Goal: Transaction & Acquisition: Purchase product/service

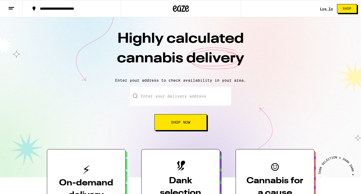
click at [324, 8] on link "Log In" at bounding box center [326, 9] width 13 height 4
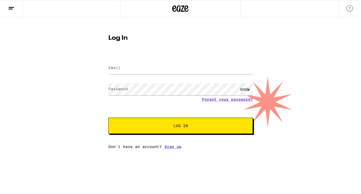
click at [113, 69] on label "Email" at bounding box center [114, 68] width 12 height 4
click at [115, 66] on label "Email" at bounding box center [114, 68] width 12 height 4
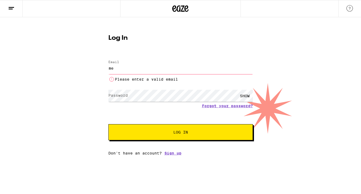
type input "[EMAIL_ADDRESS][DOMAIN_NAME]"
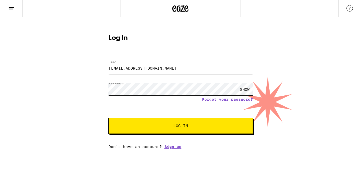
click at [108, 118] on button "Log In" at bounding box center [180, 126] width 144 height 16
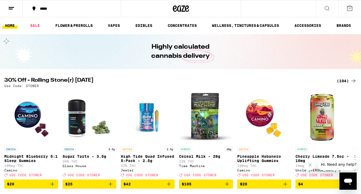
scroll to position [1, 0]
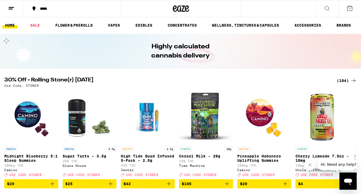
click at [348, 12] on button at bounding box center [349, 8] width 23 height 17
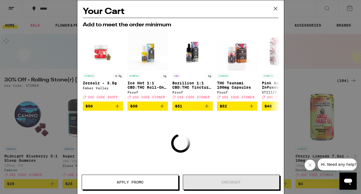
click at [277, 12] on icon at bounding box center [275, 9] width 8 height 8
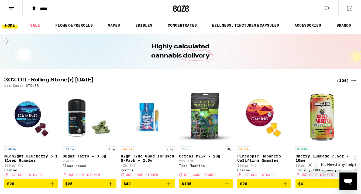
click at [348, 10] on icon at bounding box center [349, 8] width 6 height 6
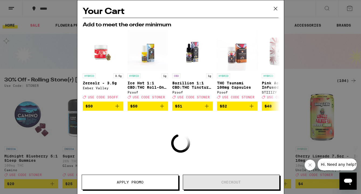
click at [39, 59] on div "Your Cart Add to meet the order minimum HYBRID 3.5g Zerealz - 3.5g Ember Valley…" at bounding box center [180, 97] width 361 height 194
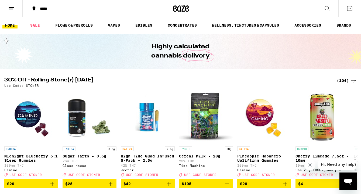
click at [8, 15] on button at bounding box center [11, 8] width 23 height 17
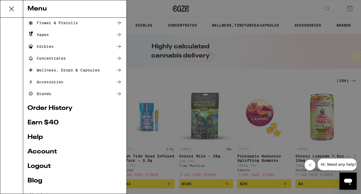
scroll to position [53, 0]
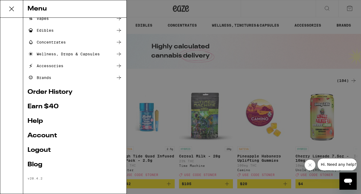
click at [44, 151] on link "Logout" at bounding box center [74, 150] width 95 height 6
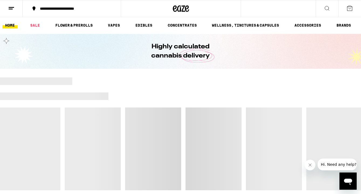
scroll to position [17, 0]
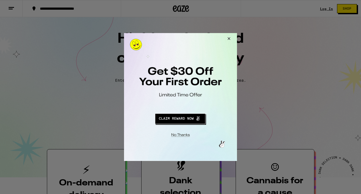
click at [187, 134] on button "Close Modal" at bounding box center [180, 134] width 110 height 8
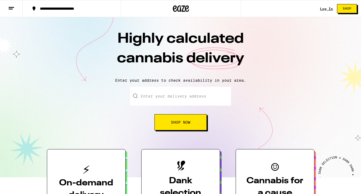
click at [323, 7] on link "Log In" at bounding box center [326, 9] width 13 height 4
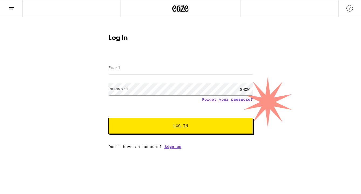
click at [114, 67] on label "Email" at bounding box center [114, 68] width 12 height 4
type input "[EMAIL_ADDRESS][DOMAIN_NAME]"
click at [145, 127] on span "Log In" at bounding box center [180, 126] width 101 height 4
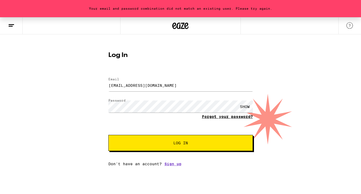
click at [233, 117] on link "Forgot your password?" at bounding box center [227, 117] width 51 height 4
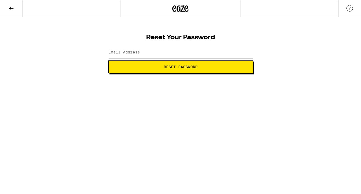
click at [129, 56] on input "Email Address" at bounding box center [180, 53] width 144 height 12
type input "[EMAIL_ADDRESS][DOMAIN_NAME]"
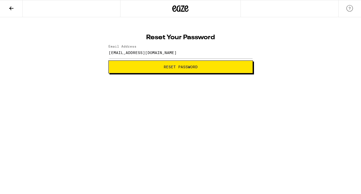
click at [142, 68] on span "Reset Password" at bounding box center [180, 67] width 135 height 4
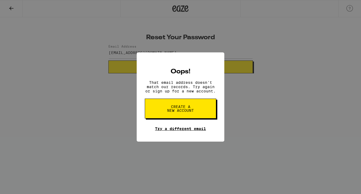
click at [158, 127] on link "Try a different email" at bounding box center [180, 129] width 51 height 4
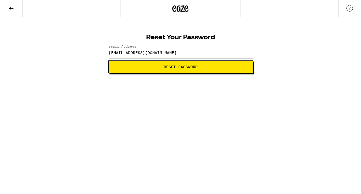
click at [121, 51] on input "[EMAIL_ADDRESS][DOMAIN_NAME]" at bounding box center [180, 53] width 144 height 12
click at [9, 11] on button at bounding box center [11, 8] width 23 height 17
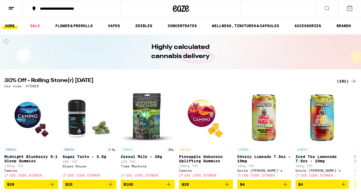
click at [19, 10] on button at bounding box center [11, 8] width 23 height 17
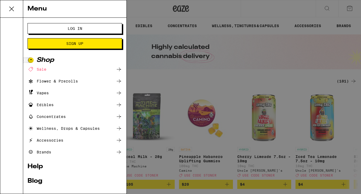
click at [35, 29] on button "Log In" at bounding box center [74, 28] width 95 height 11
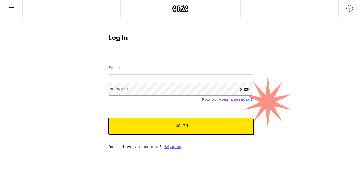
click at [116, 71] on input "Email" at bounding box center [180, 68] width 144 height 12
type input "[EMAIL_ADDRESS][DOMAIN_NAME]"
click at [144, 131] on button "Log In" at bounding box center [180, 126] width 144 height 16
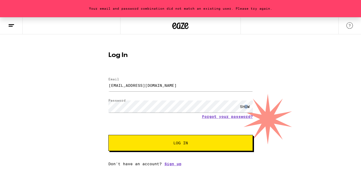
click at [246, 105] on div "SHOW" at bounding box center [244, 107] width 16 height 12
click at [246, 105] on div "HIDE" at bounding box center [244, 107] width 16 height 12
click at [108, 135] on button "Log In" at bounding box center [180, 143] width 144 height 16
